Goal: Navigation & Orientation: Find specific page/section

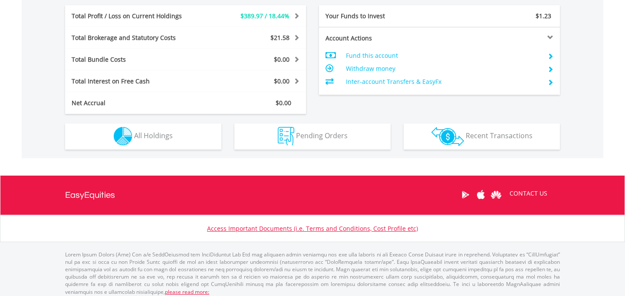
scroll to position [434, 0]
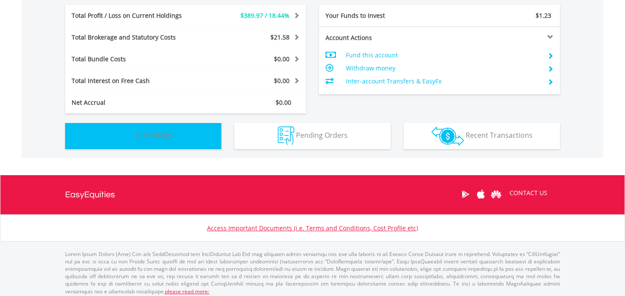
click at [197, 141] on button "Holdings All Holdings" at bounding box center [143, 136] width 156 height 26
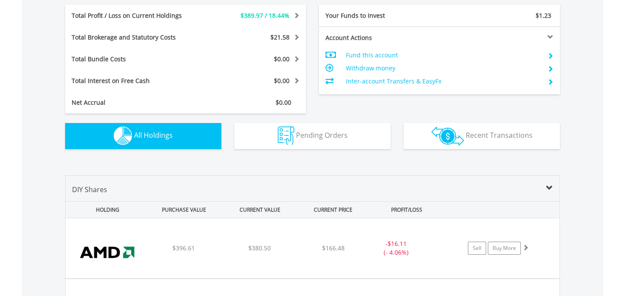
scroll to position [609, 0]
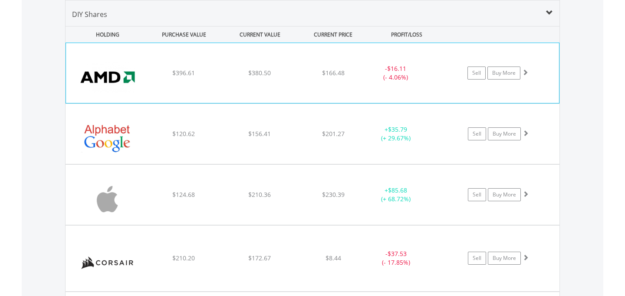
click at [362, 80] on div "﻿ Advanced Micro Devices Inc $396.61 $380.50 $166.48 - $16.11 (- 4.06%) Sell Bu…" at bounding box center [312, 73] width 493 height 60
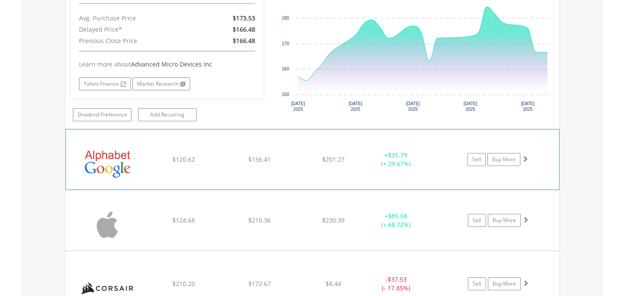
scroll to position [763, 0]
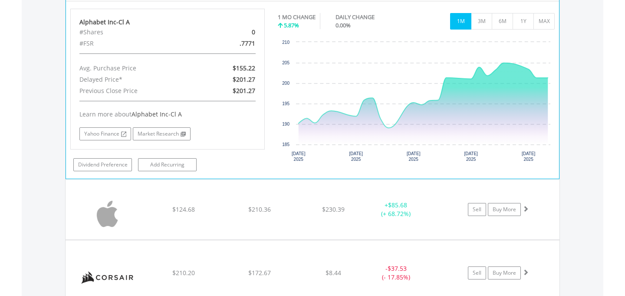
scroll to position [957, 0]
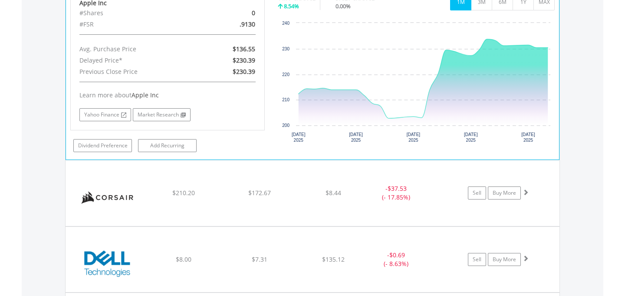
scroll to position [1213, 0]
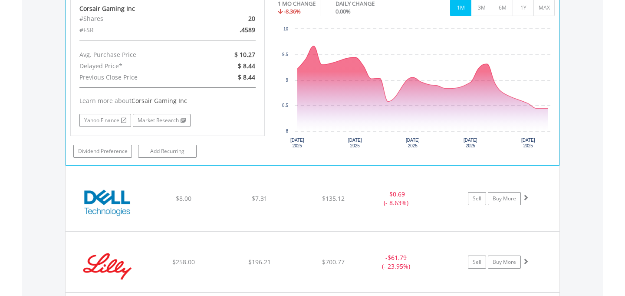
scroll to position [1470, 0]
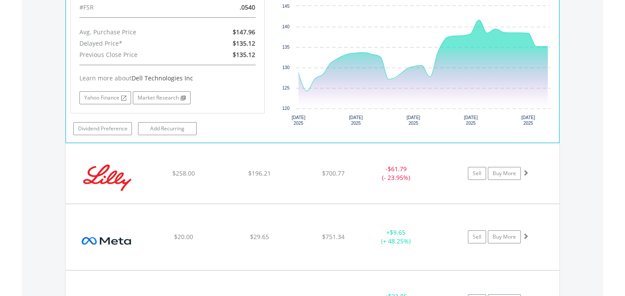
scroll to position [1716, 0]
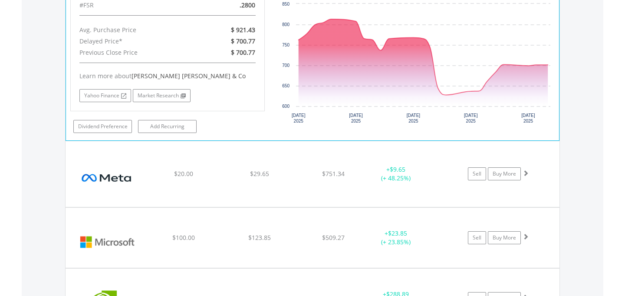
scroll to position [1960, 0]
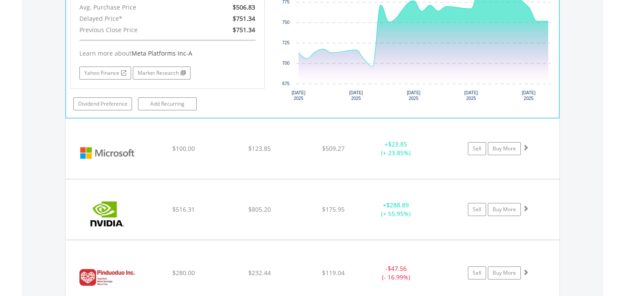
scroll to position [2219, 0]
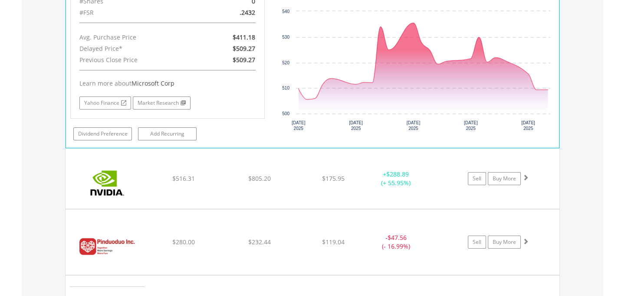
scroll to position [2427, 0]
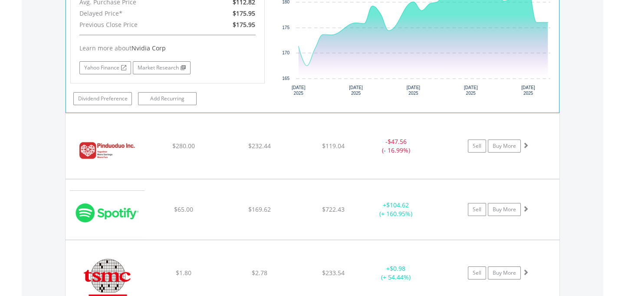
scroll to position [2702, 0]
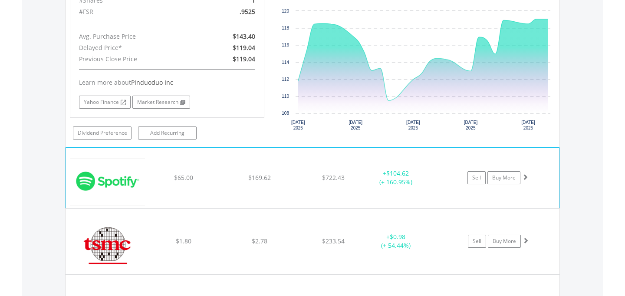
scroll to position [2909, 0]
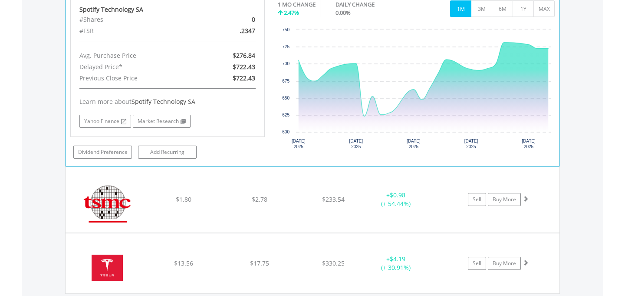
scroll to position [3128, 0]
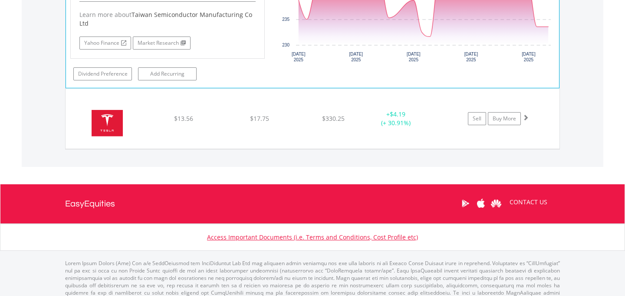
scroll to position [3472, 0]
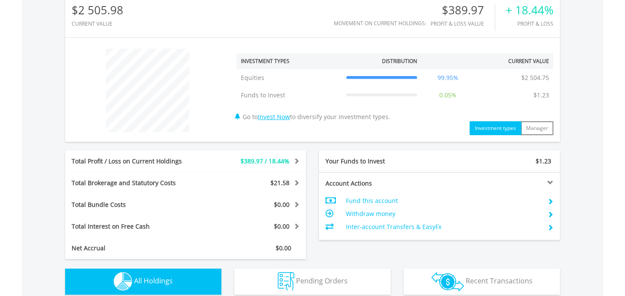
scroll to position [0, 0]
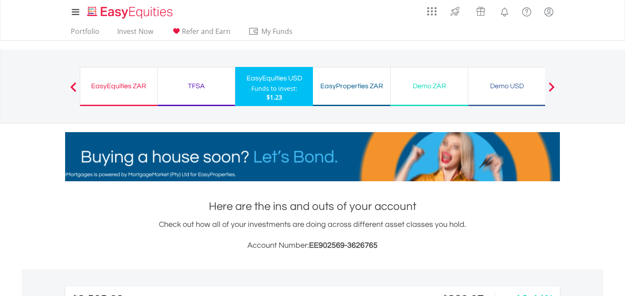
click at [126, 85] on div "EasyEquities ZAR" at bounding box center [118, 86] width 66 height 12
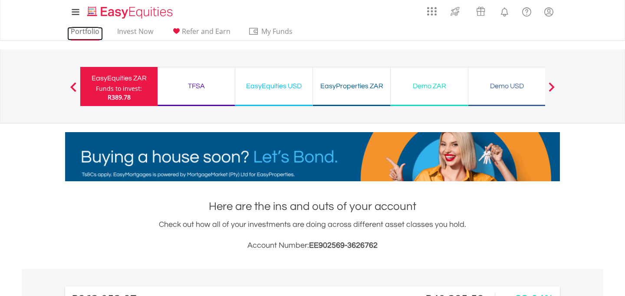
click at [88, 38] on link "Portfolio" at bounding box center [85, 33] width 36 height 13
